Goal: Check status: Check status

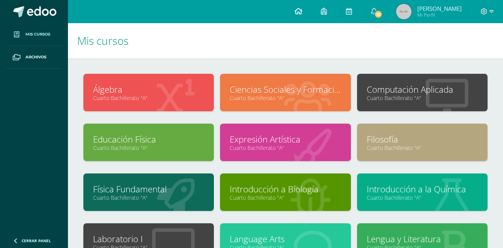
click at [312, 6] on link at bounding box center [299, 11] width 26 height 23
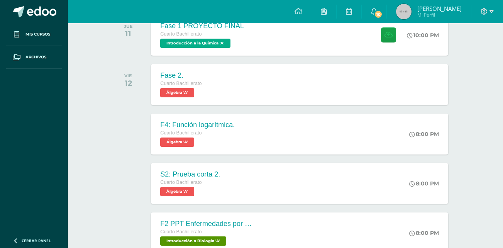
scroll to position [379, 0]
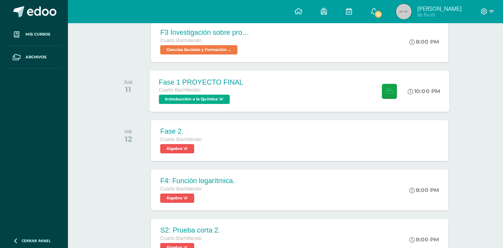
click at [364, 94] on div "Fase 1 PROYECTO FINAL Cuarto Bachillerato Introducción a la Química 'A' 10:00 P…" at bounding box center [300, 90] width 300 height 41
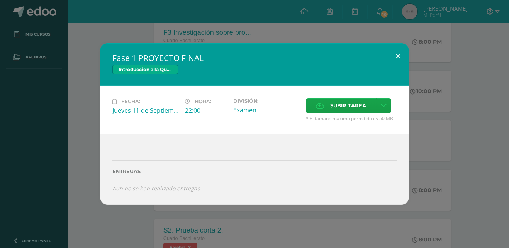
click at [401, 53] on button at bounding box center [398, 56] width 22 height 26
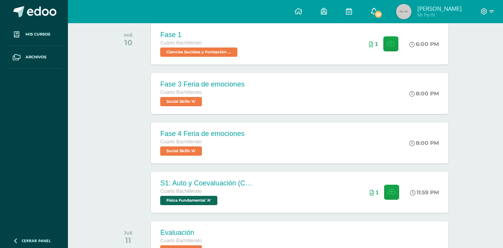
scroll to position [99, 0]
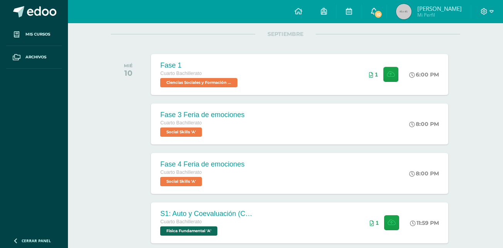
click at [383, 13] on span "10" at bounding box center [378, 14] width 9 height 9
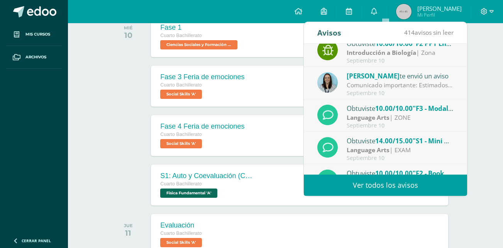
scroll to position [64, 0]
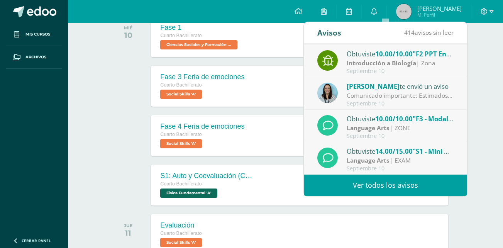
click at [401, 92] on div "Comunicado importante: Estimados padres de familia, Les compartimos información…" at bounding box center [400, 95] width 107 height 9
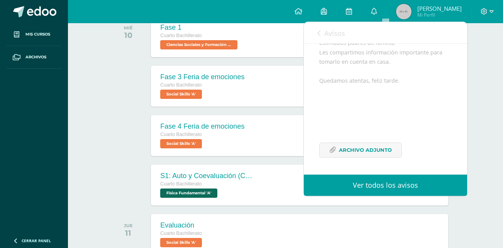
scroll to position [94, 0]
click at [373, 153] on span "Archivo Adjunto" at bounding box center [365, 150] width 53 height 14
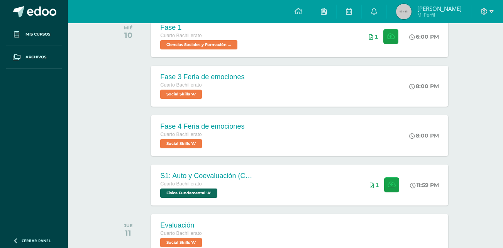
click at [412, 5] on img at bounding box center [403, 11] width 15 height 15
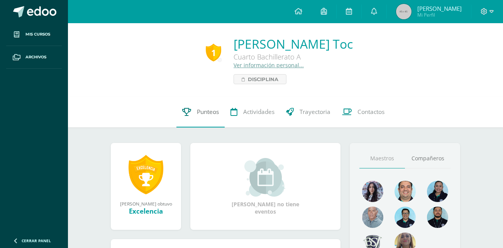
click at [206, 112] on span "Punteos" at bounding box center [208, 112] width 22 height 8
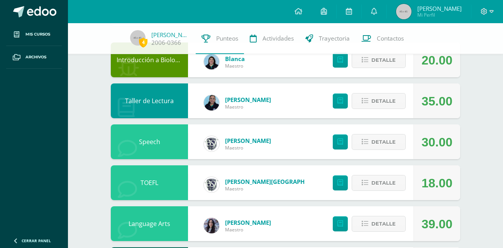
scroll to position [78, 0]
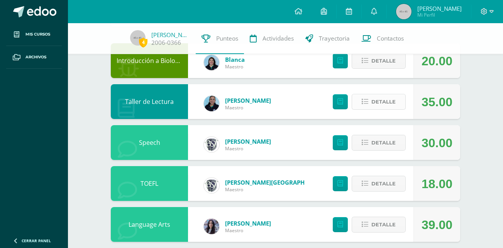
click at [375, 102] on span "Detalle" at bounding box center [384, 102] width 24 height 14
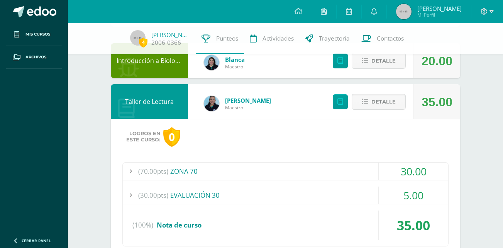
click at [415, 170] on div "30.00" at bounding box center [414, 171] width 70 height 17
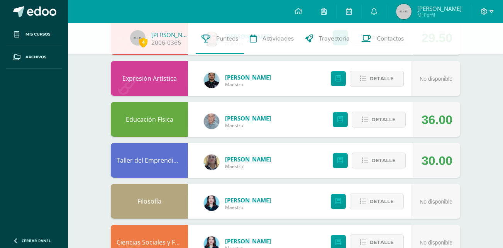
scroll to position [716, 0]
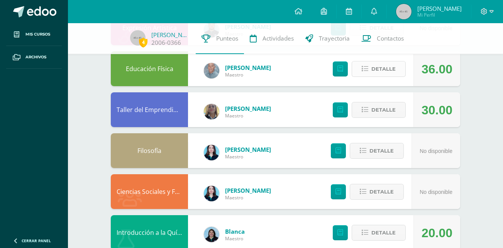
click at [389, 73] on span "Detalle" at bounding box center [384, 69] width 24 height 14
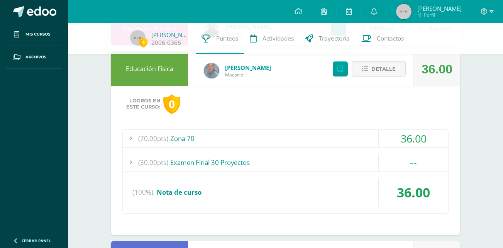
click at [425, 134] on div "36.00" at bounding box center [414, 138] width 70 height 17
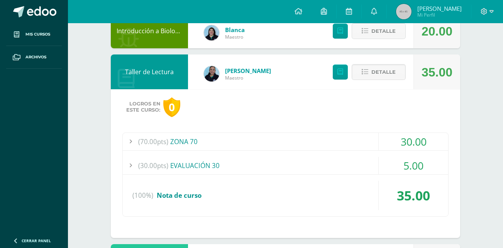
scroll to position [0, 0]
